Goal: Information Seeking & Learning: Learn about a topic

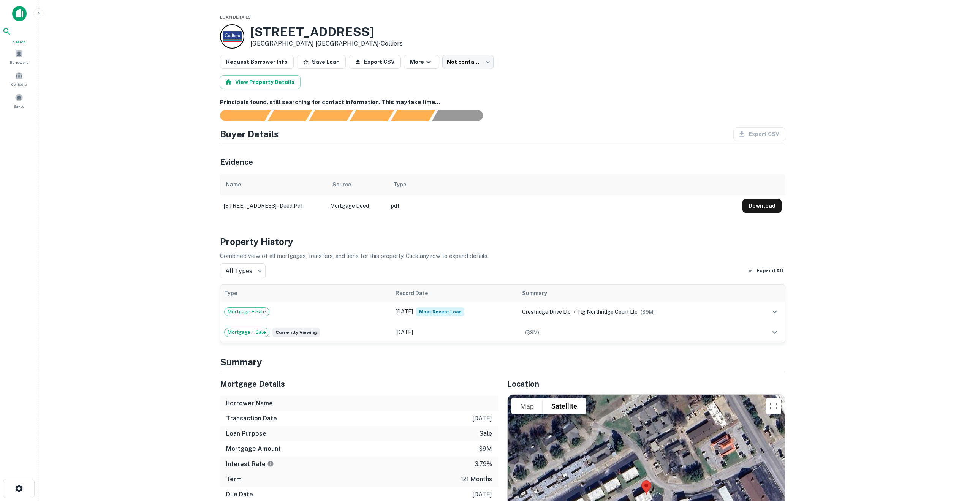
click at [11, 36] on icon at bounding box center [6, 31] width 9 height 9
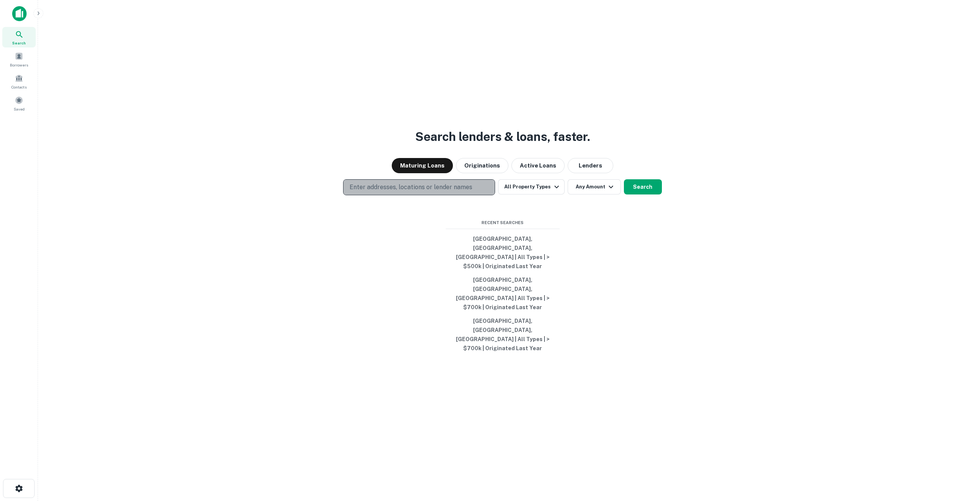
click at [381, 192] on p "Enter addresses, locations or lender names" at bounding box center [411, 187] width 123 height 9
type input "**********"
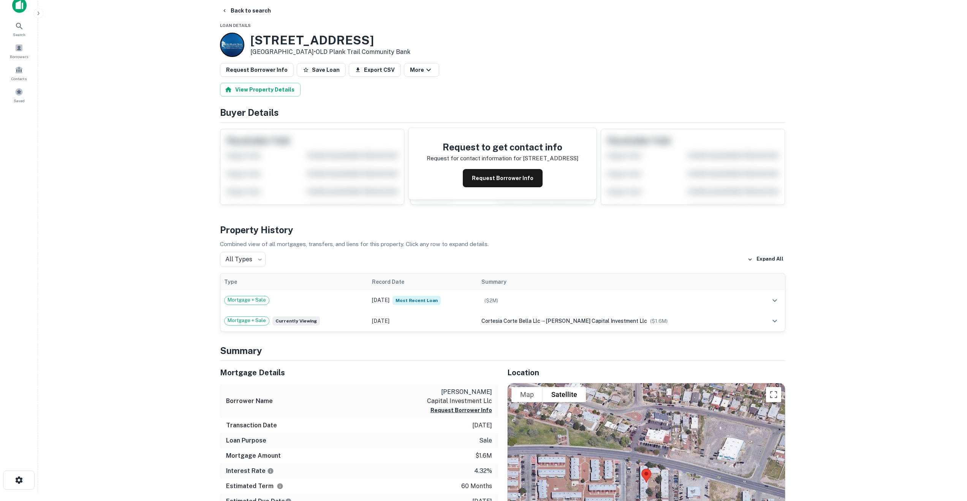
scroll to position [9, 0]
click at [773, 303] on icon "expand row" at bounding box center [774, 300] width 9 height 9
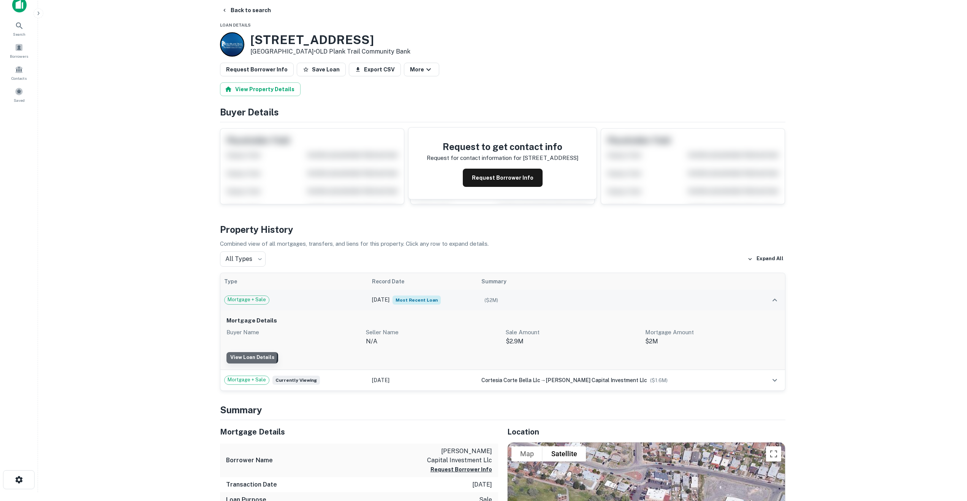
click at [249, 357] on link "View Loan Details" at bounding box center [252, 357] width 52 height 11
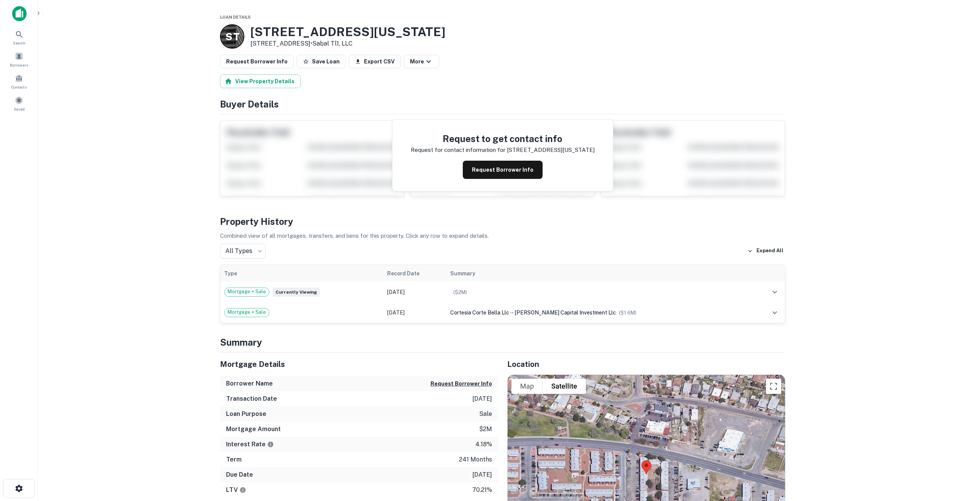
click at [234, 41] on p "S T" at bounding box center [232, 36] width 14 height 15
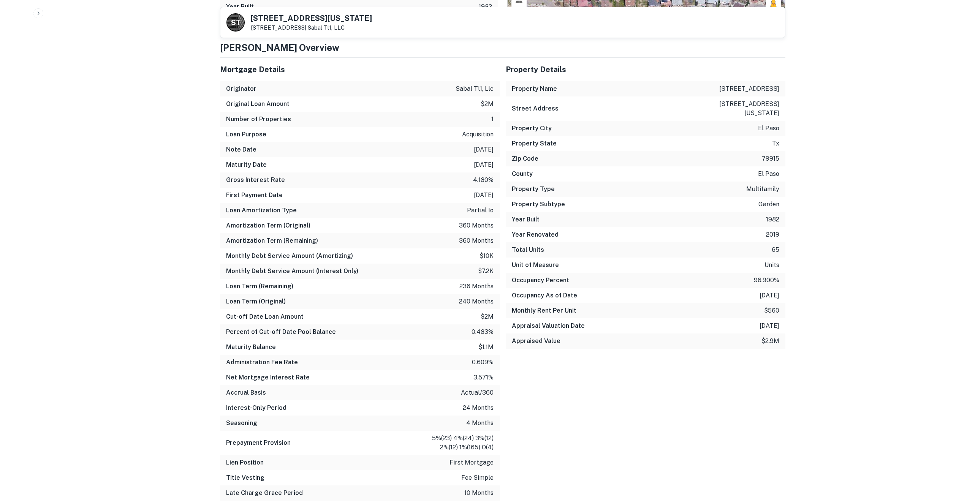
scroll to position [528, 0]
